Goal: Task Accomplishment & Management: Manage account settings

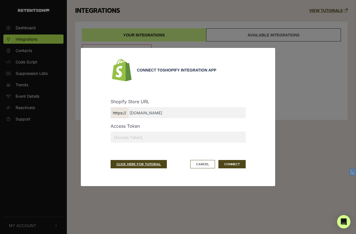
select select "en"
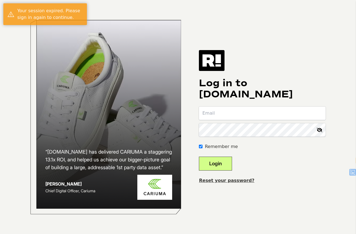
select select "en"
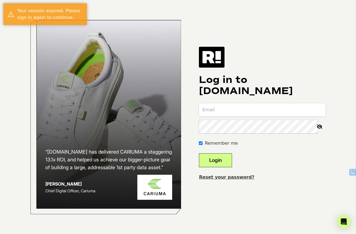
type input "eric@tasteflavorco.com"
drag, startPoint x: 226, startPoint y: 159, endPoint x: 244, endPoint y: 156, distance: 18.0
click at [225, 159] on button "Login" at bounding box center [215, 160] width 33 height 14
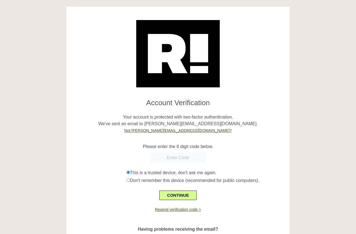
select select "en"
paste input "559151"
type input "559151"
click at [178, 194] on button "CONTINUE" at bounding box center [177, 195] width 37 height 9
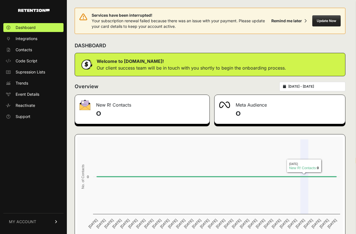
select select "en"
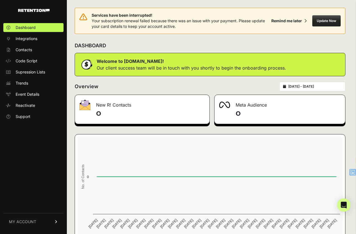
click at [327, 21] on button "Update Now" at bounding box center [326, 20] width 28 height 11
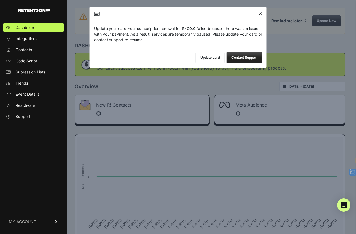
click at [207, 55] on button "Update card" at bounding box center [209, 58] width 29 height 12
click at [261, 14] on icon "Close" at bounding box center [260, 14] width 4 height 0
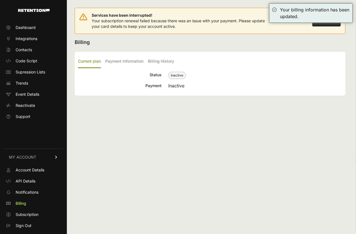
select select "en"
click at [120, 61] on label "Payment Information" at bounding box center [124, 61] width 38 height 13
click at [0, 0] on input "Payment Information" at bounding box center [0, 0] width 0 height 0
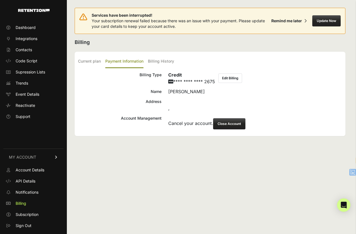
click at [231, 80] on button "Edit Billing" at bounding box center [230, 77] width 24 height 9
drag, startPoint x: 168, startPoint y: 105, endPoint x: 167, endPoint y: 109, distance: 3.6
click at [167, 105] on div "Address ," at bounding box center [210, 104] width 264 height 13
select select "en"
click at [293, 22] on div "Remind me later" at bounding box center [286, 21] width 31 height 6
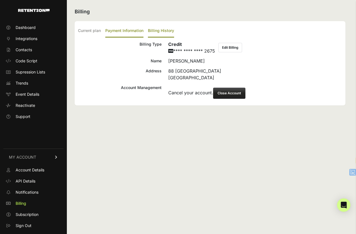
click at [159, 29] on label "Billing History" at bounding box center [161, 30] width 26 height 13
click at [0, 0] on input "Billing History" at bounding box center [0, 0] width 0 height 0
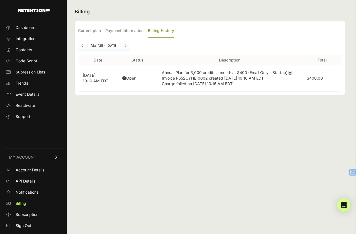
click at [144, 77] on td "Open" at bounding box center [138, 78] width 40 height 26
click at [132, 78] on td "Open" at bounding box center [138, 78] width 40 height 26
click at [121, 78] on td "Open" at bounding box center [138, 78] width 40 height 26
drag, startPoint x: 221, startPoint y: 75, endPoint x: 251, endPoint y: 78, distance: 30.2
click at [221, 75] on td "Annual Plan for 3,000 credits a month at $400 (Email Only - Startup). Invoice P…" at bounding box center [229, 78] width 145 height 26
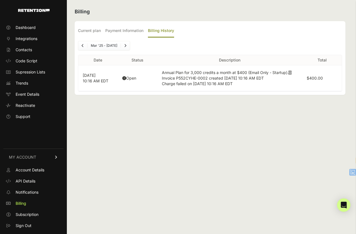
click at [308, 77] on label "$400.00" at bounding box center [314, 78] width 16 height 5
click at [92, 81] on p "Sep 29, 2025 10:16 AM EDT" at bounding box center [98, 78] width 31 height 11
click at [89, 29] on label "Current plan" at bounding box center [89, 30] width 23 height 13
click at [0, 0] on input "Current plan" at bounding box center [0, 0] width 0 height 0
